Goal: Transaction & Acquisition: Purchase product/service

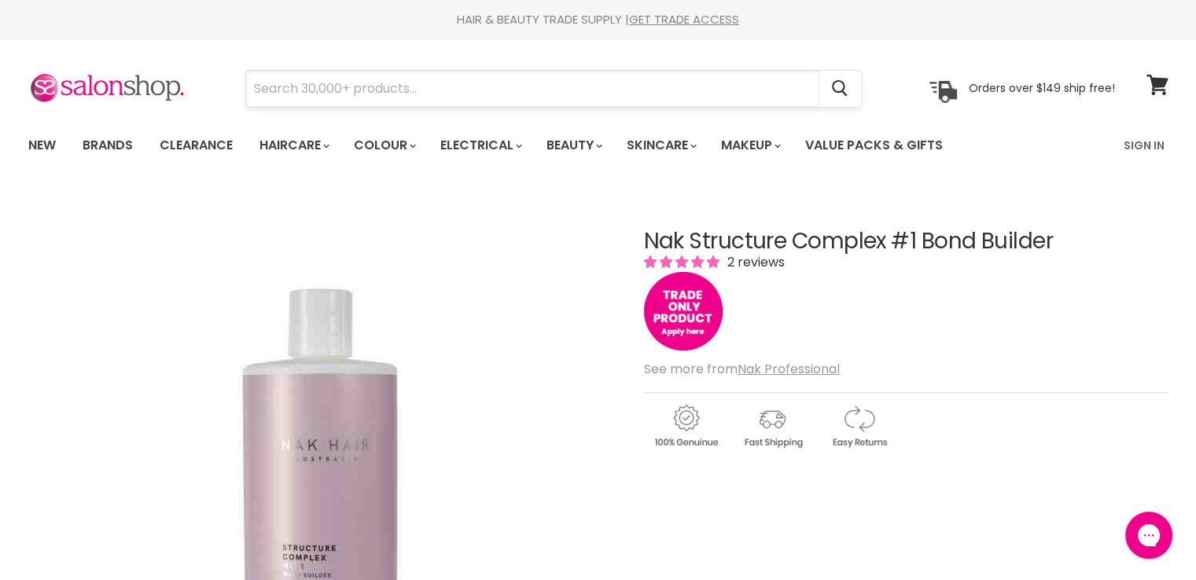
click at [277, 98] on input "Search" at bounding box center [532, 89] width 573 height 36
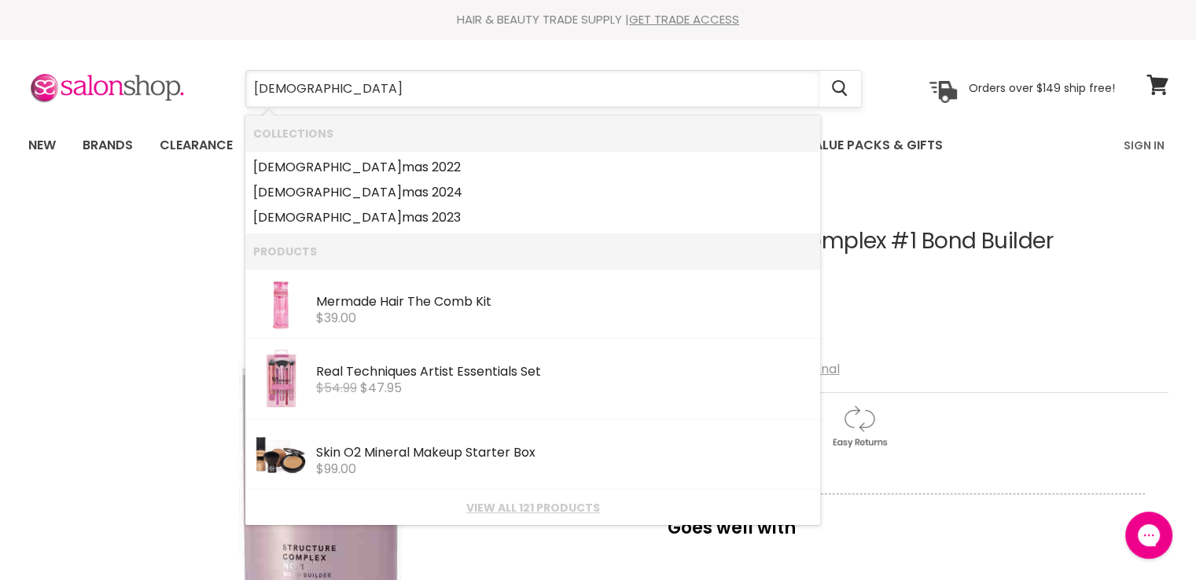
type input "christmas"
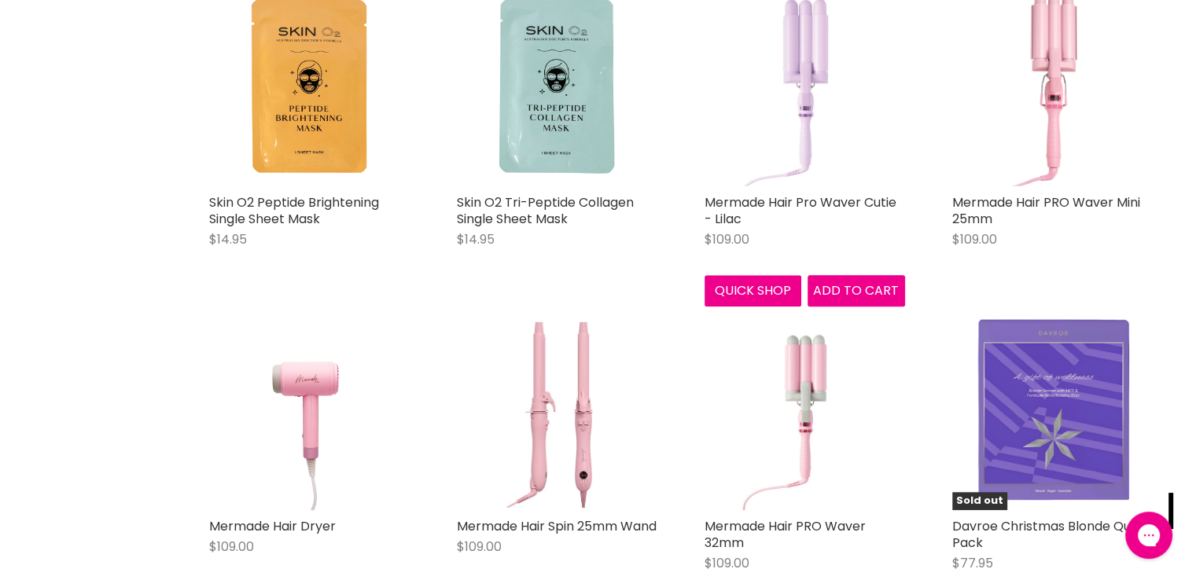
scroll to position [1573, 0]
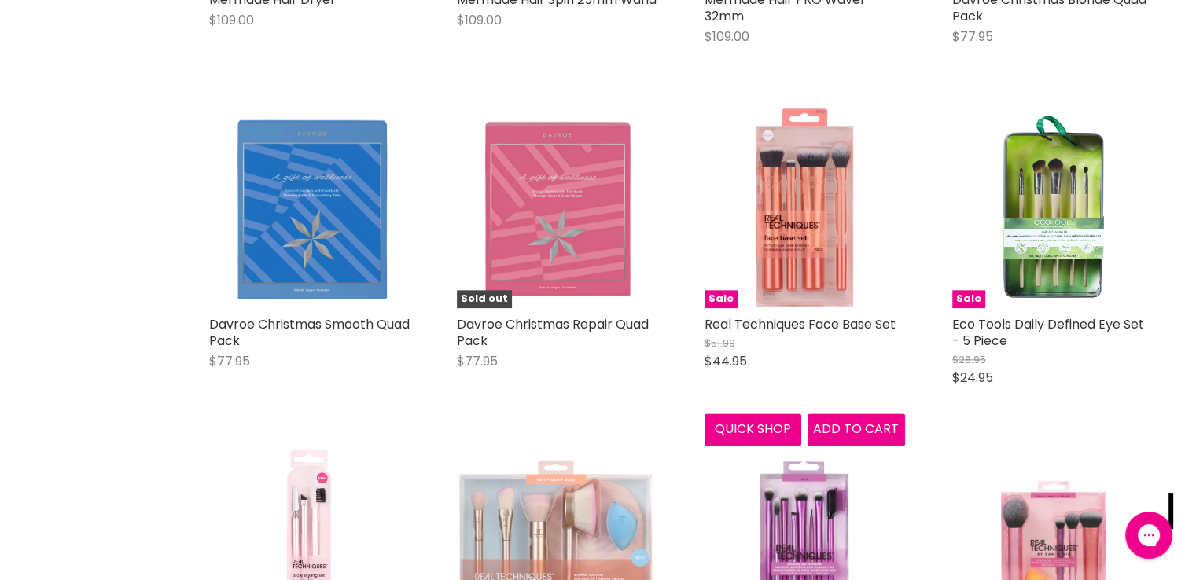
scroll to position [1887, 0]
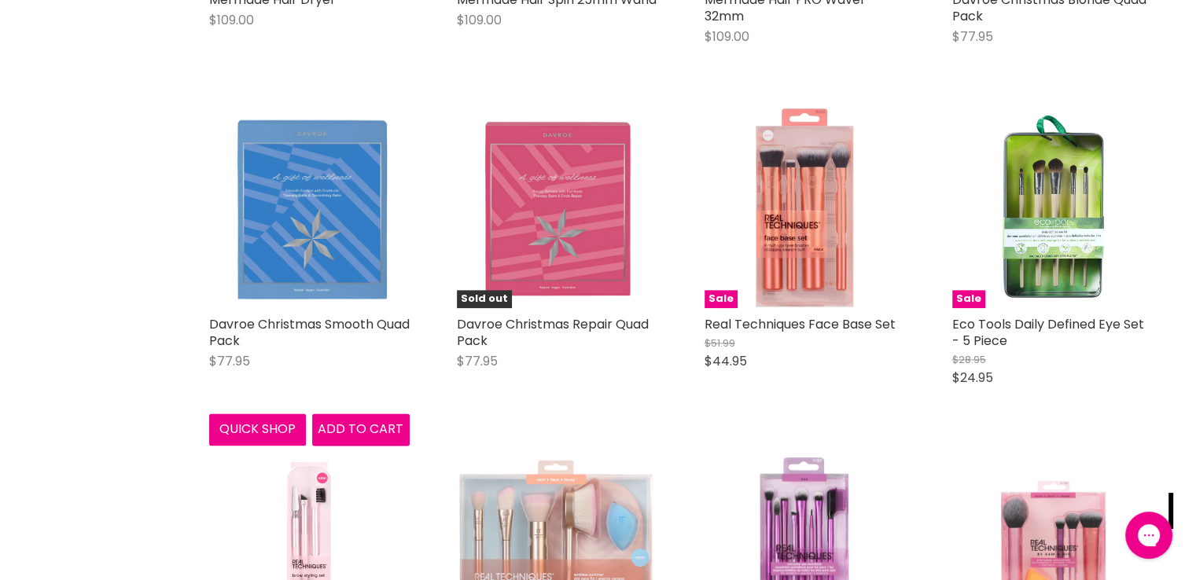
click at [302, 167] on img "Main content" at bounding box center [308, 208] width 177 height 201
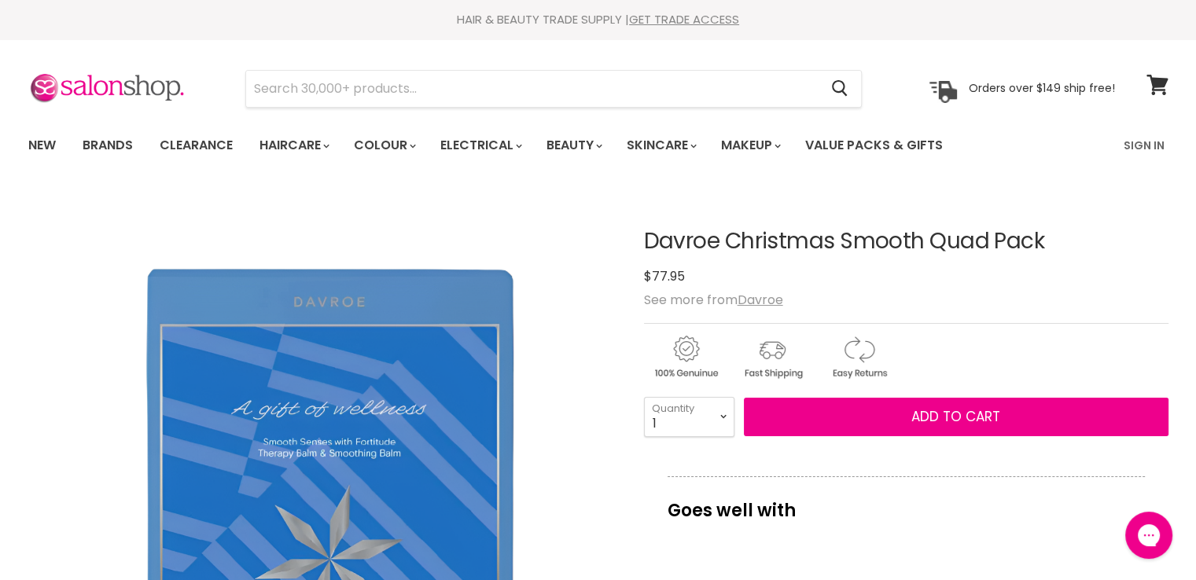
drag, startPoint x: 840, startPoint y: 242, endPoint x: 631, endPoint y: 244, distance: 209.2
copy div "Davroe Christmas"
click at [315, 90] on input "Search" at bounding box center [532, 89] width 573 height 36
paste input "Davroe Christmas"
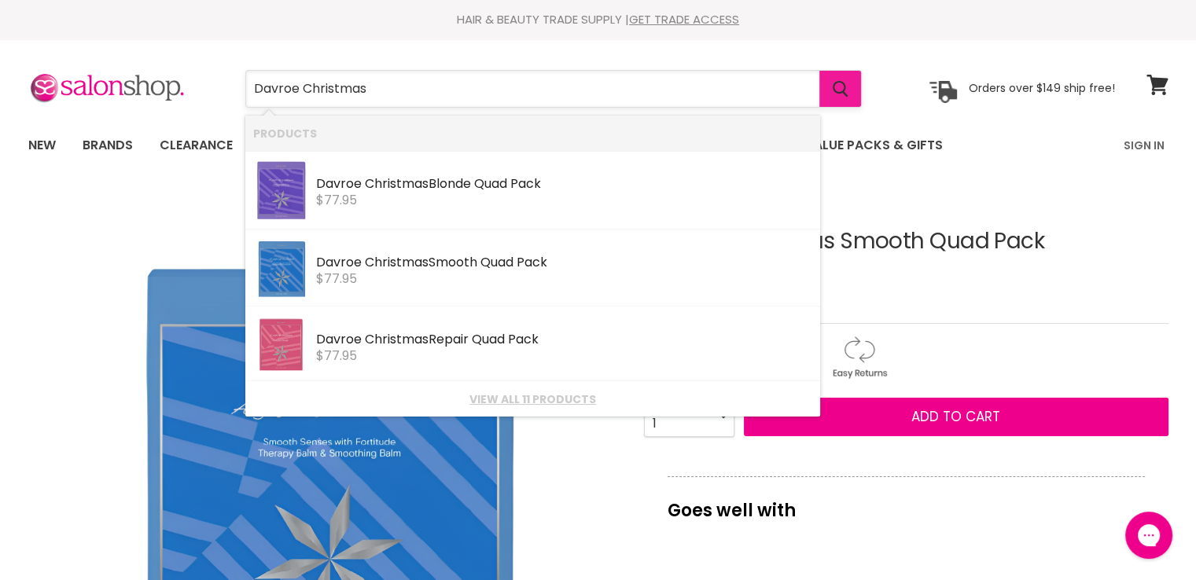
type input "Davroe Christmas"
click at [841, 94] on icon "Search" at bounding box center [841, 89] width 16 height 17
